Goal: Book appointment/travel/reservation

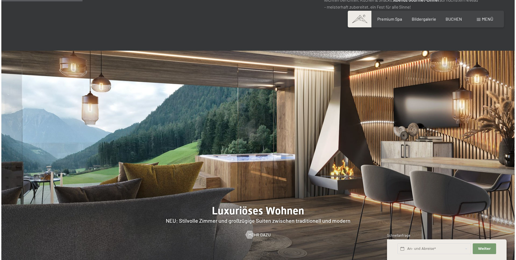
scroll to position [430, 0]
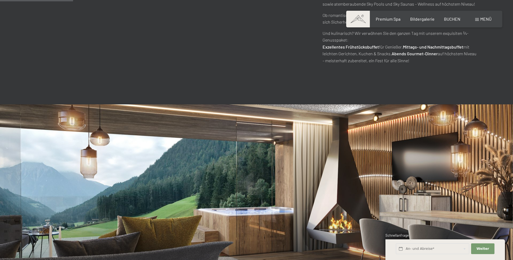
click at [484, 19] on span "Menü" at bounding box center [486, 18] width 11 height 5
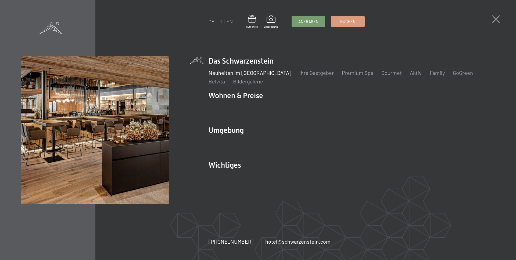
click at [235, 75] on link "Neuheiten im [GEOGRAPHIC_DATA]" at bounding box center [250, 73] width 83 height 6
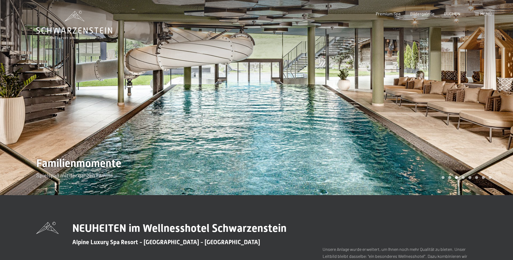
click at [489, 13] on span "Menü" at bounding box center [486, 13] width 11 height 5
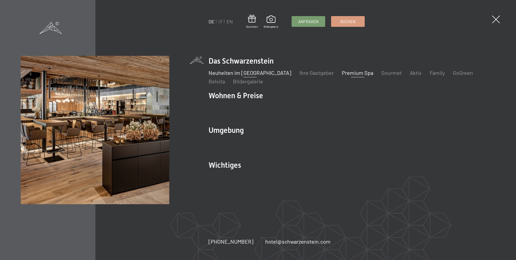
click at [342, 73] on link "Premium Spa" at bounding box center [357, 73] width 31 height 6
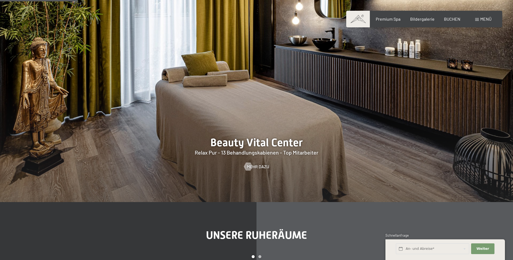
scroll to position [618, 0]
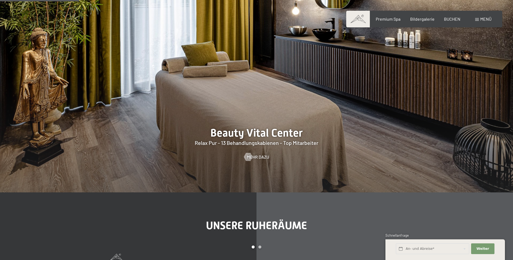
click at [268, 134] on div at bounding box center [256, 83] width 513 height 220
click at [250, 157] on div at bounding box center [248, 157] width 5 height 8
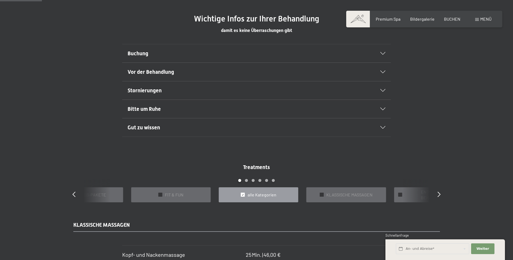
scroll to position [349, 0]
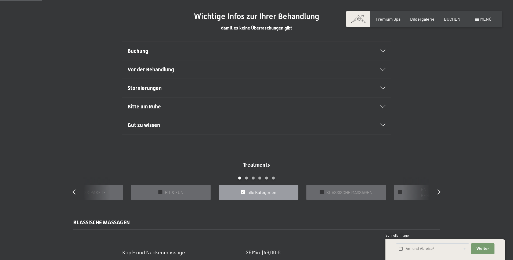
click at [383, 51] on icon at bounding box center [383, 51] width 5 height 3
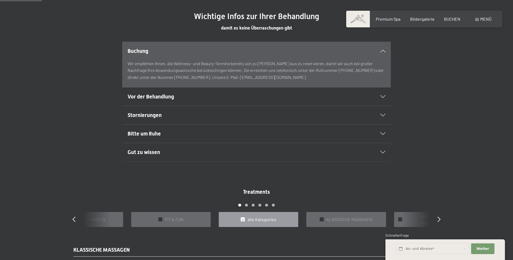
click at [383, 95] on div "Vor der Behandlung" at bounding box center [257, 97] width 258 height 18
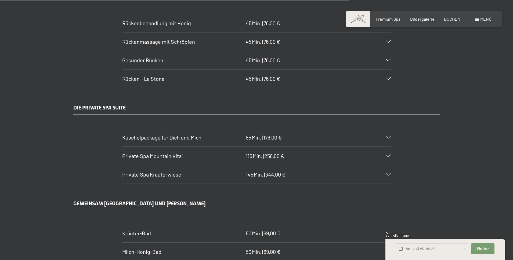
scroll to position [2957, 0]
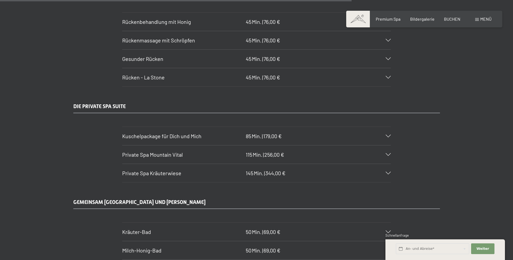
click at [387, 154] on icon at bounding box center [388, 154] width 5 height 3
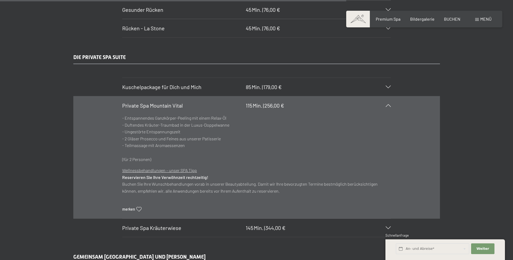
scroll to position [3037, 0]
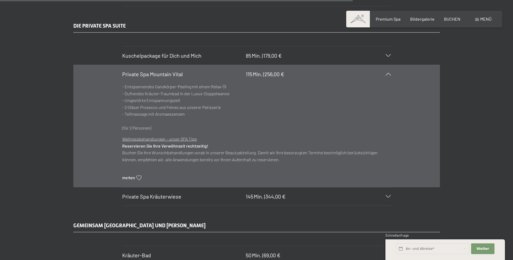
click at [388, 74] on icon at bounding box center [388, 74] width 5 height 3
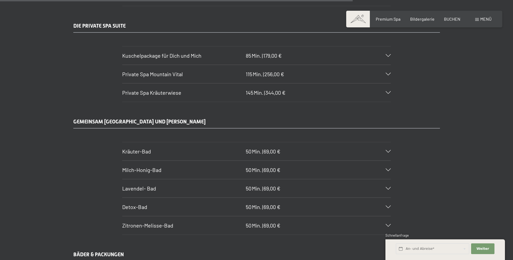
click at [387, 92] on icon at bounding box center [388, 92] width 5 height 3
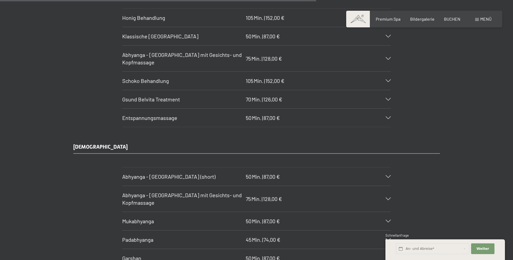
scroll to position [2634, 0]
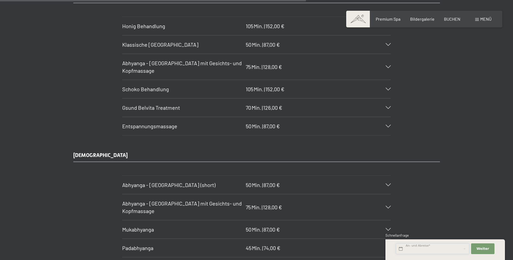
click at [438, 248] on input "text" at bounding box center [432, 249] width 73 height 11
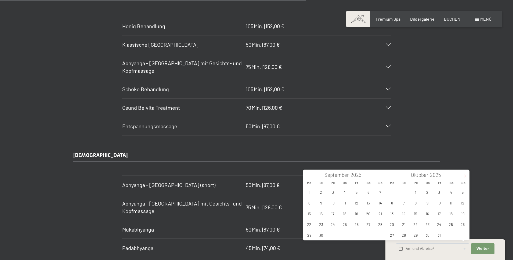
click at [464, 176] on icon at bounding box center [465, 176] width 4 height 4
click at [438, 192] on span "5" at bounding box center [439, 192] width 10 height 10
click at [402, 206] on span "9" at bounding box center [404, 203] width 10 height 10
type input "Fr. 05.12.2025 - Di. 09.12.2025"
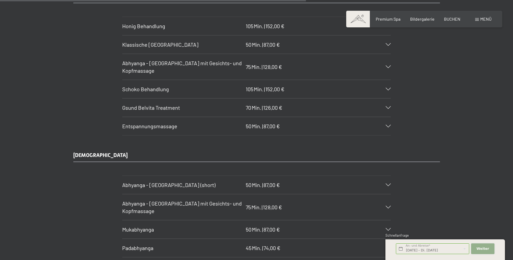
click at [483, 249] on span "Weiter" at bounding box center [483, 249] width 13 height 5
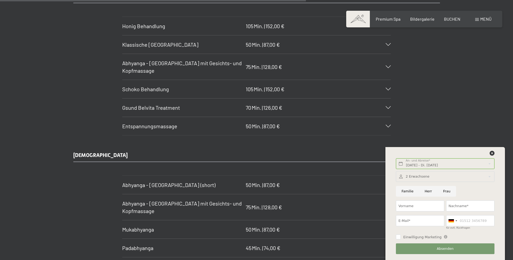
click at [429, 193] on input "Herr" at bounding box center [428, 191] width 19 height 11
radio input "true"
click at [422, 207] on input "Vorname" at bounding box center [420, 206] width 48 height 11
type input "Michael"
type input "Bösch"
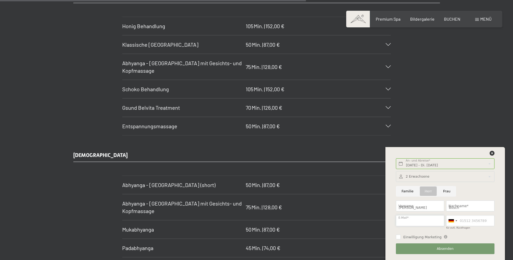
type input "michaelboeschelektrotechnik@aon.at"
type input "06644421011"
click at [456, 221] on div at bounding box center [453, 221] width 12 height 10
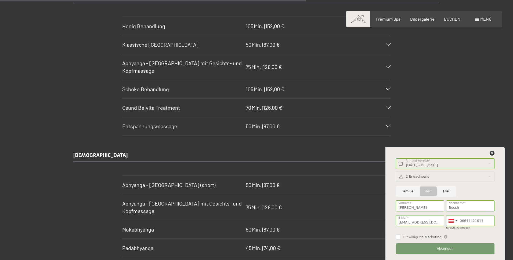
click at [400, 238] on input "Einwilligung Marketing" at bounding box center [398, 237] width 5 height 5
checkbox input "true"
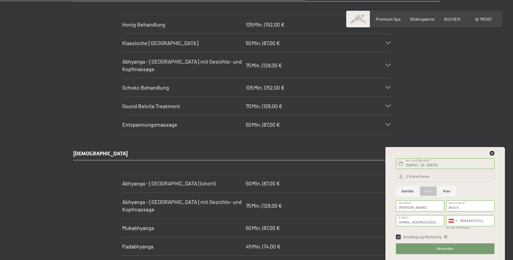
scroll to position [2688, 0]
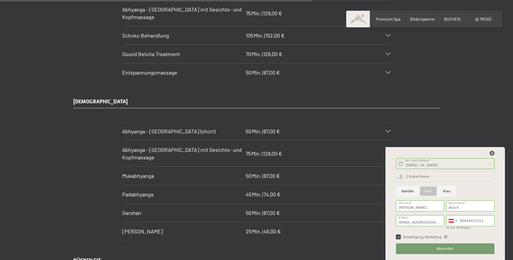
click at [492, 154] on icon at bounding box center [492, 153] width 5 height 5
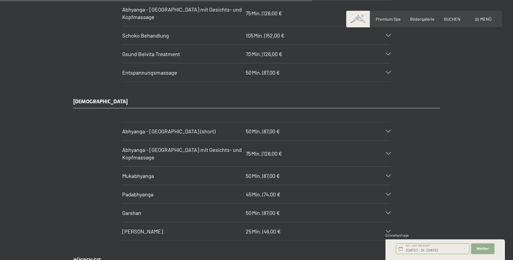
click at [484, 249] on span "Weiter" at bounding box center [483, 249] width 13 height 5
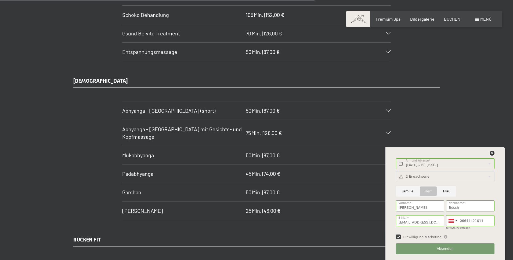
scroll to position [2715, 0]
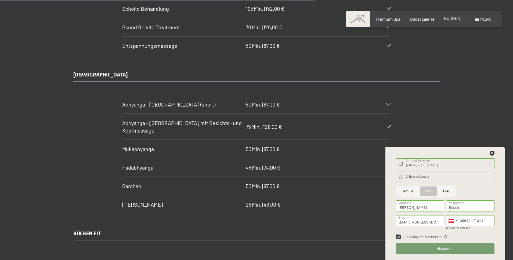
click at [454, 18] on span "BUCHEN" at bounding box center [452, 18] width 16 height 5
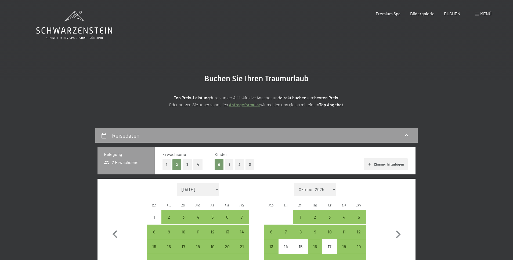
click at [253, 105] on link "Anfrageformular" at bounding box center [244, 104] width 31 height 5
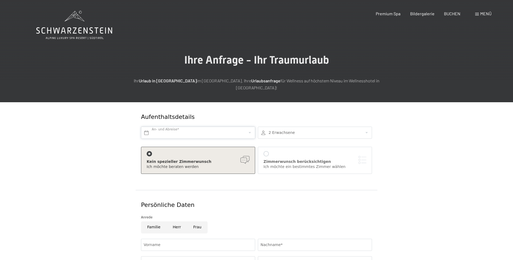
click at [249, 127] on input "text" at bounding box center [198, 133] width 114 height 12
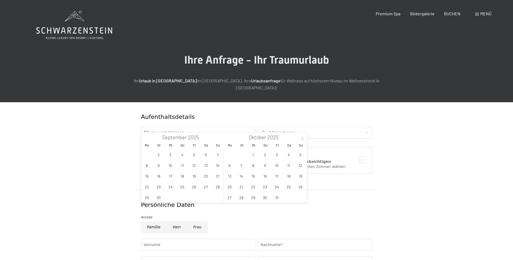
click at [302, 138] on icon at bounding box center [303, 139] width 4 height 4
click at [274, 154] on span "5" at bounding box center [277, 154] width 10 height 10
type input "Fr. 05.12.2025"
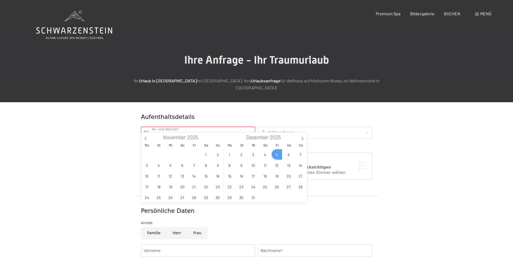
click at [323, 127] on div at bounding box center [315, 133] width 114 height 12
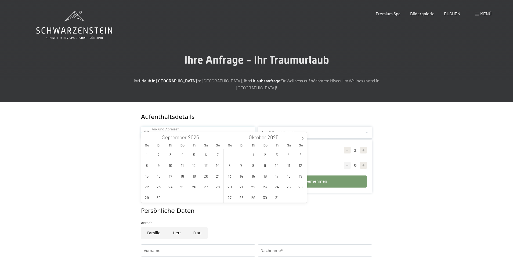
click at [246, 127] on input "text" at bounding box center [198, 133] width 114 height 12
click at [301, 137] on span at bounding box center [302, 137] width 9 height 9
click at [275, 154] on span "5" at bounding box center [277, 154] width 10 height 10
type input "Fr. 05.12.2025"
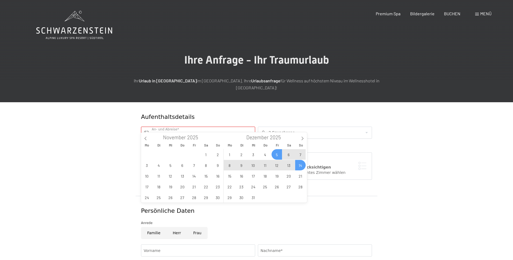
click at [360, 207] on div "Persönliche Daten" at bounding box center [256, 211] width 231 height 8
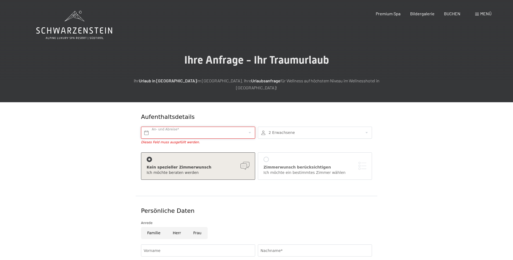
click at [176, 127] on input "text" at bounding box center [198, 133] width 114 height 12
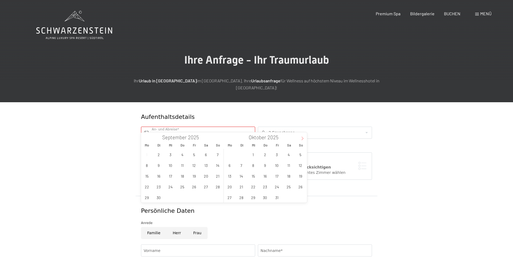
click at [300, 138] on span at bounding box center [302, 137] width 9 height 9
click at [301, 138] on span at bounding box center [302, 137] width 9 height 9
click at [142, 138] on span at bounding box center [145, 137] width 9 height 9
type input "2025"
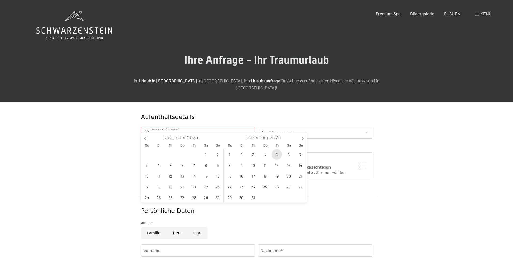
click at [276, 155] on span "5" at bounding box center [277, 154] width 10 height 10
click at [240, 165] on span "9" at bounding box center [241, 165] width 10 height 10
type input "Fr. 05.12.2025 - Di. 09.12.2025"
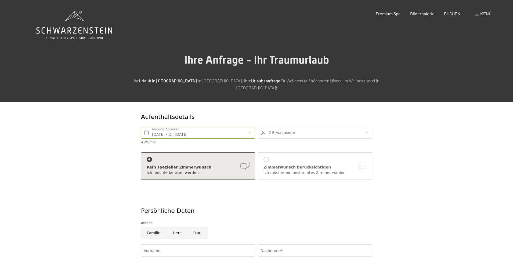
click at [266, 157] on div at bounding box center [266, 159] width 5 height 5
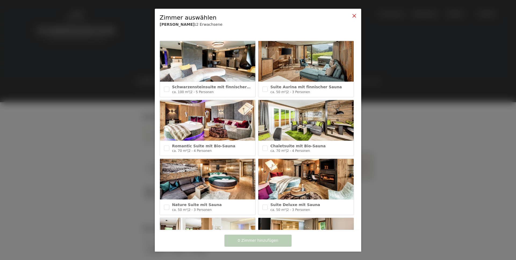
click at [354, 16] on icon at bounding box center [354, 15] width 4 height 4
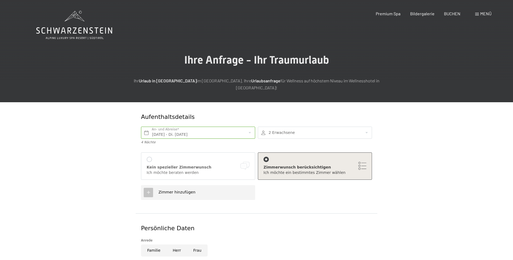
click at [185, 190] on span "Zimmer hinzufügen" at bounding box center [177, 192] width 37 height 4
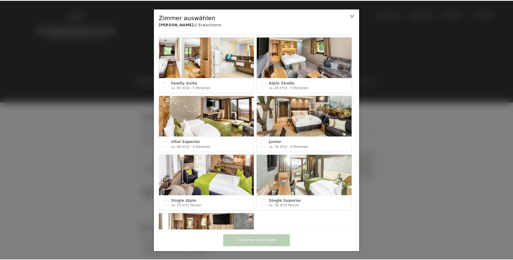
scroll to position [175, 0]
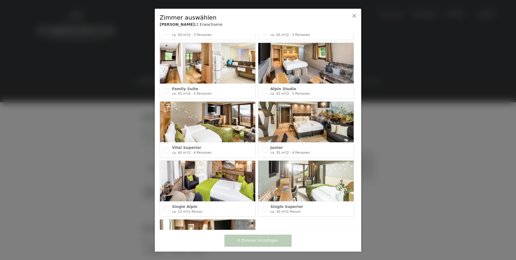
click at [193, 121] on img at bounding box center [207, 122] width 95 height 41
click at [169, 148] on input "checkbox" at bounding box center [166, 150] width 5 height 5
checkbox input "false"
click at [355, 14] on icon at bounding box center [354, 15] width 4 height 4
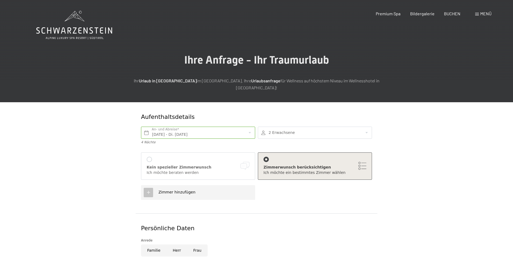
click at [203, 170] on div "Ich möchte beraten werden" at bounding box center [198, 172] width 103 height 5
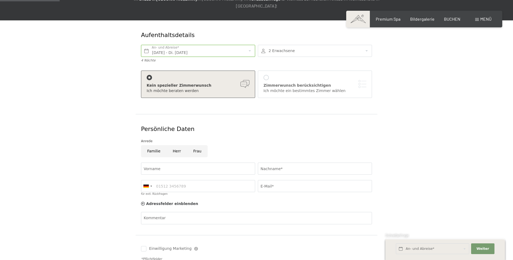
scroll to position [108, 0]
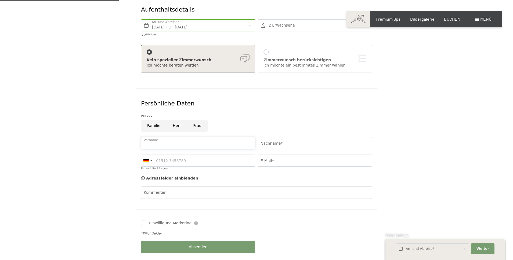
click at [223, 140] on input "Vorname" at bounding box center [198, 143] width 114 height 12
type input "Michael"
type input "Bösch"
type input "06644421011"
type input "michaelboeschelektrotechnik@aon.at"
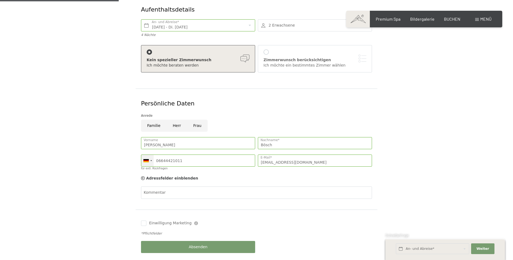
click at [152, 155] on div at bounding box center [147, 161] width 12 height 12
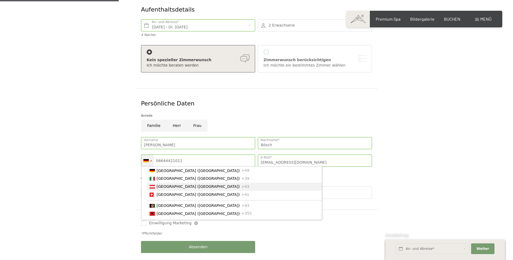
click at [160, 185] on span "[GEOGRAPHIC_DATA] ([GEOGRAPHIC_DATA])" at bounding box center [198, 187] width 83 height 4
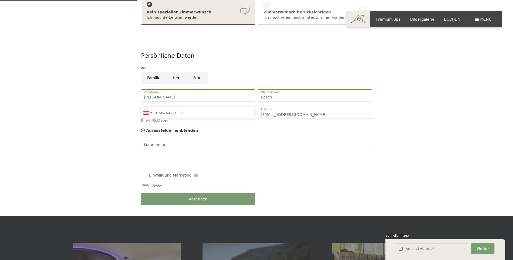
scroll to position [161, 0]
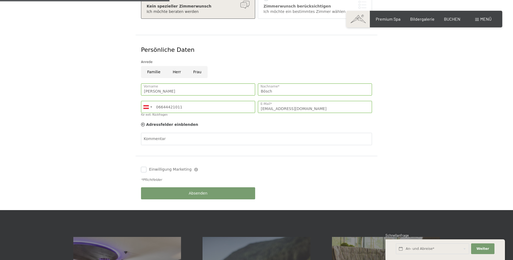
click at [144, 167] on input "Einwilligung Marketing" at bounding box center [143, 169] width 5 height 5
checkbox input "true"
click at [203, 191] on span "Absenden" at bounding box center [198, 193] width 19 height 5
